Goal: Navigation & Orientation: Find specific page/section

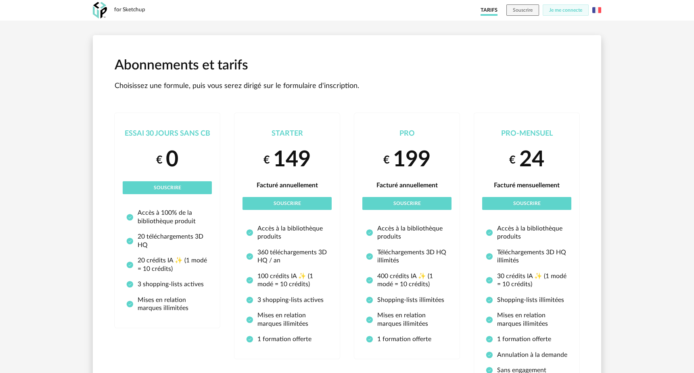
click at [100, 10] on img at bounding box center [100, 10] width 14 height 17
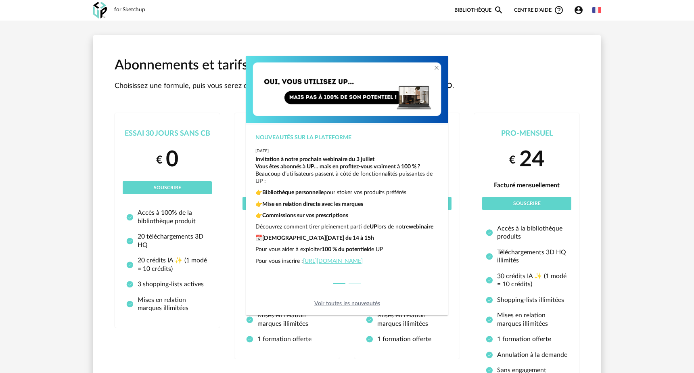
scroll to position [14, 0]
click at [437, 65] on icon "Close" at bounding box center [437, 68] width 6 height 6
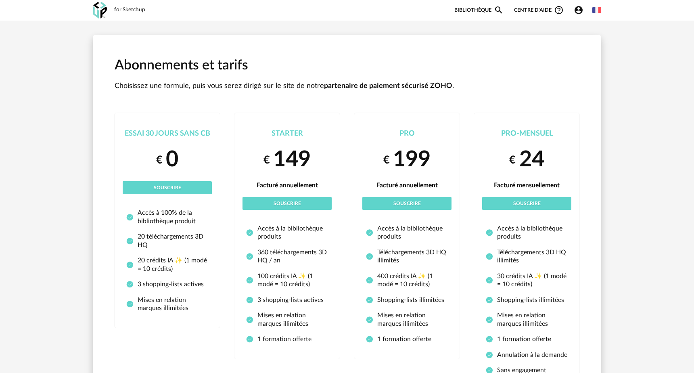
scroll to position [0, 0]
click at [467, 8] on link "Bibliothèque Magnify icon" at bounding box center [479, 10] width 49 height 10
